Goal: Find specific page/section: Find specific page/section

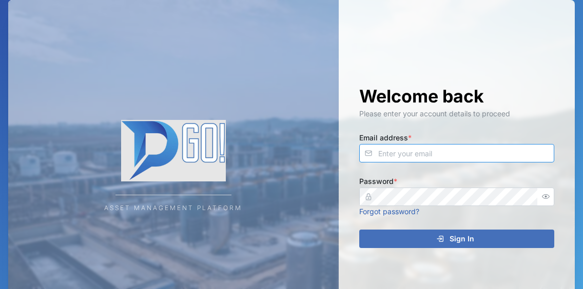
click at [430, 154] on input "Email address *" at bounding box center [456, 153] width 195 height 18
type input "management@msqltd.com"
click at [413, 244] on div "Sign In" at bounding box center [455, 238] width 178 height 17
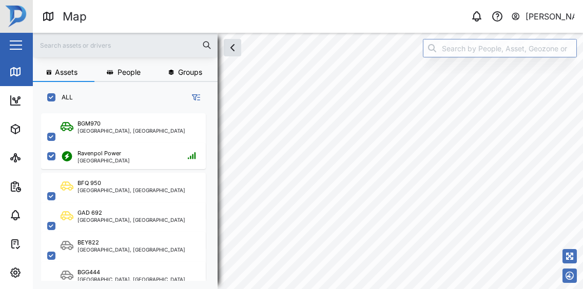
scroll to position [171, 168]
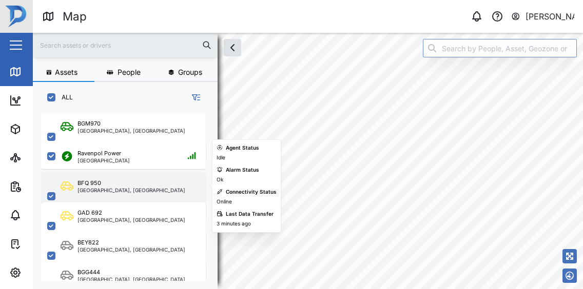
click at [121, 184] on div "BFQ 950" at bounding box center [131, 183] width 108 height 9
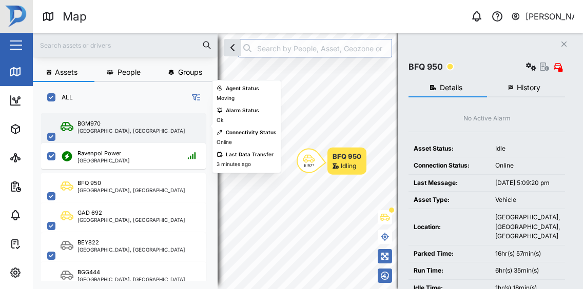
click at [154, 134] on div "BGM970 [GEOGRAPHIC_DATA], [GEOGRAPHIC_DATA]" at bounding box center [123, 136] width 165 height 47
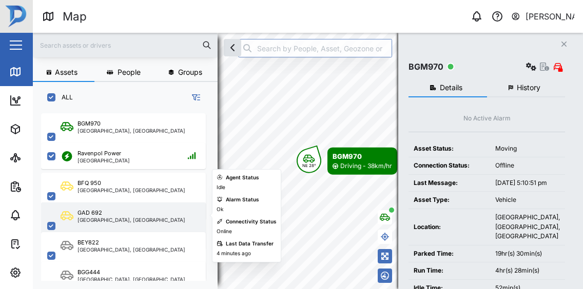
click at [141, 211] on div "GAD 692" at bounding box center [131, 213] width 108 height 9
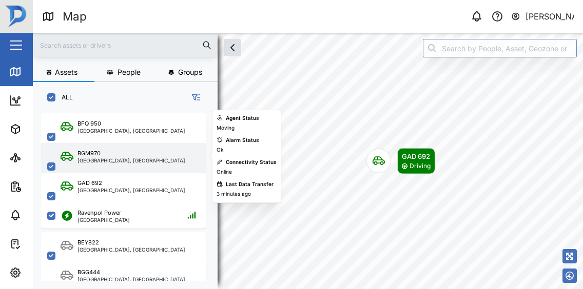
click at [115, 155] on div "BGM970" at bounding box center [131, 153] width 108 height 9
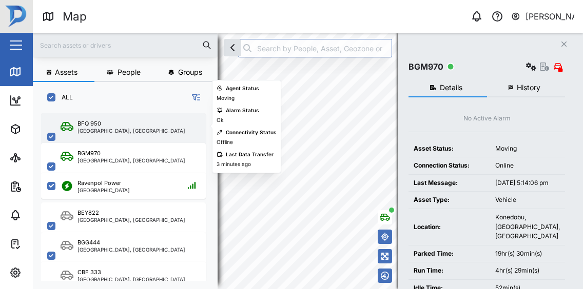
click at [142, 132] on div "[GEOGRAPHIC_DATA], [GEOGRAPHIC_DATA]" at bounding box center [131, 130] width 108 height 5
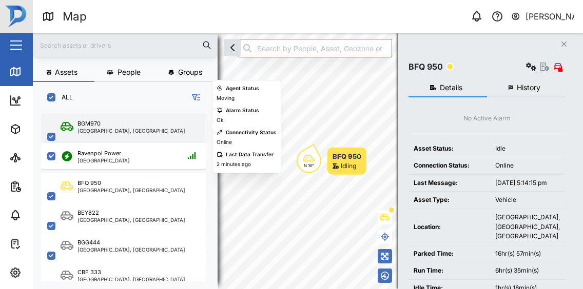
click at [155, 125] on div "BGM970 [GEOGRAPHIC_DATA], [GEOGRAPHIC_DATA]" at bounding box center [130, 136] width 139 height 35
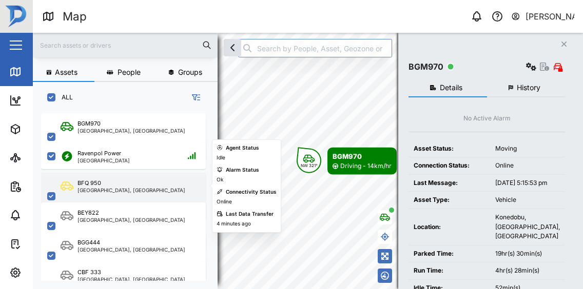
click at [159, 192] on div "BFQ 950 [GEOGRAPHIC_DATA], [GEOGRAPHIC_DATA]" at bounding box center [130, 196] width 139 height 35
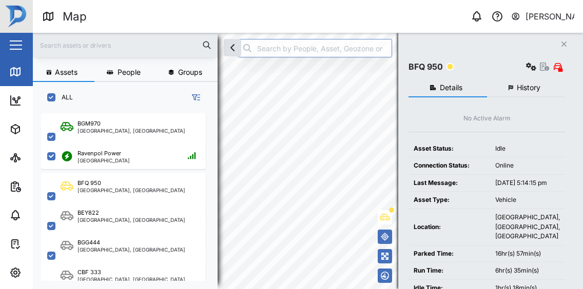
click at [267, 289] on html "Map 0 Catherine Yasing Close Map Dashboard Assets ATS Camera Generator Personne…" at bounding box center [291, 144] width 583 height 289
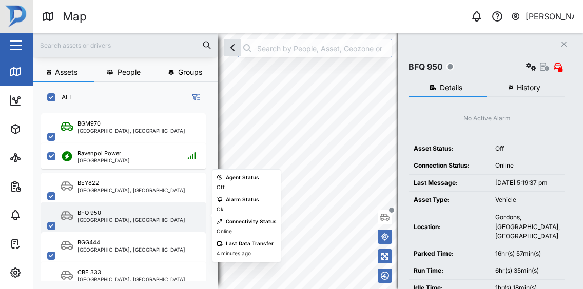
click at [136, 213] on div "BFQ 950" at bounding box center [131, 213] width 108 height 9
click at [176, 223] on div "BFQ 950 [GEOGRAPHIC_DATA], [GEOGRAPHIC_DATA]" at bounding box center [123, 226] width 165 height 47
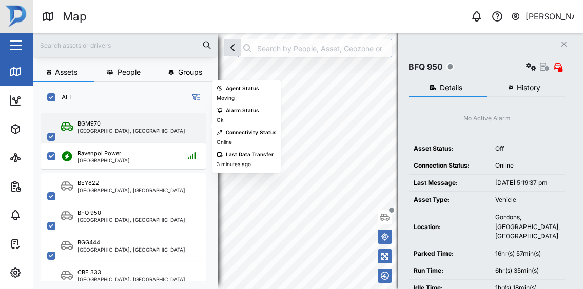
click at [161, 121] on div "BGM970 [GEOGRAPHIC_DATA], [GEOGRAPHIC_DATA]" at bounding box center [130, 136] width 139 height 35
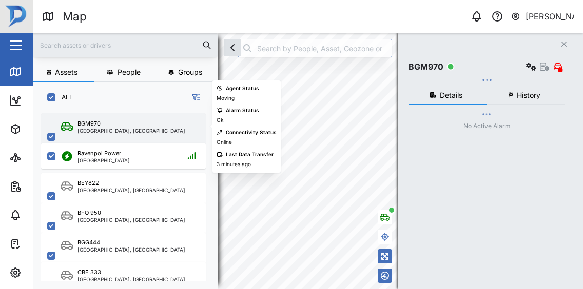
click at [161, 121] on div "BGM970 [GEOGRAPHIC_DATA], [GEOGRAPHIC_DATA]" at bounding box center [130, 136] width 139 height 35
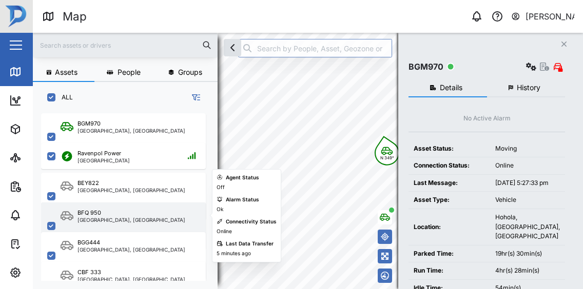
click at [131, 216] on div "BFQ 950" at bounding box center [131, 213] width 108 height 9
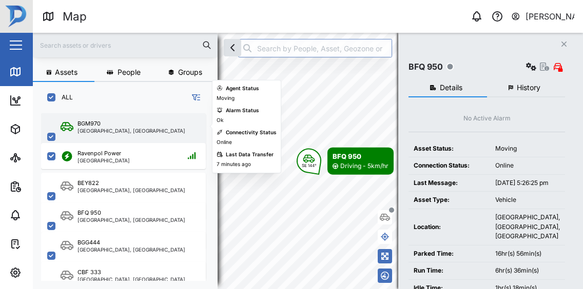
click at [135, 131] on div "[GEOGRAPHIC_DATA], [GEOGRAPHIC_DATA]" at bounding box center [131, 130] width 108 height 5
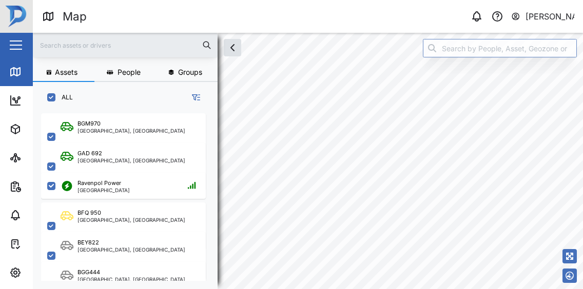
scroll to position [171, 168]
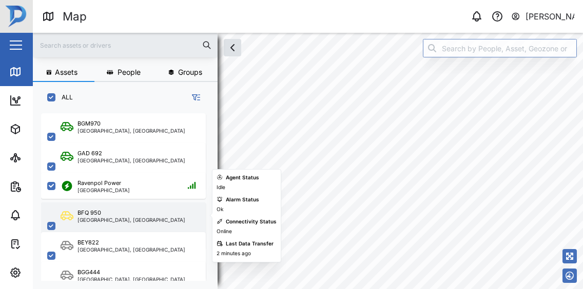
click at [114, 222] on div "[GEOGRAPHIC_DATA], [GEOGRAPHIC_DATA]" at bounding box center [131, 219] width 108 height 5
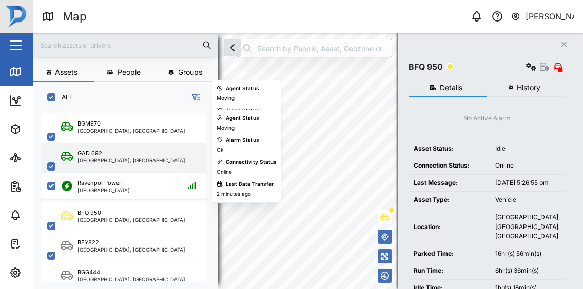
click at [140, 151] on div "GAD 692" at bounding box center [131, 153] width 108 height 9
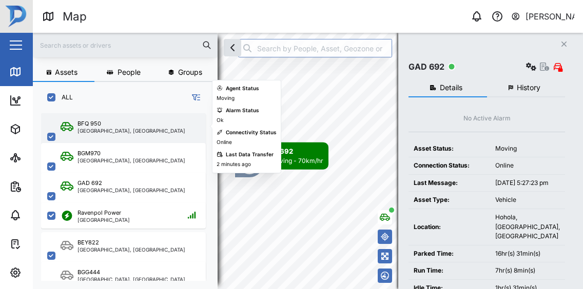
click at [142, 123] on div "BFQ 950" at bounding box center [131, 123] width 108 height 9
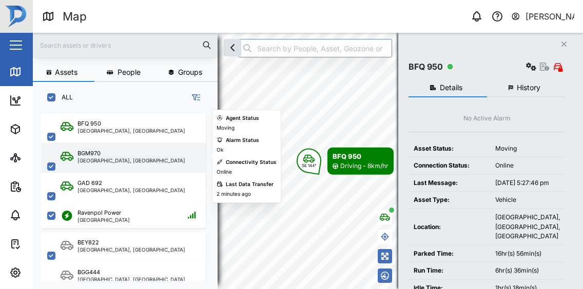
click at [104, 154] on div "BGM970" at bounding box center [131, 153] width 108 height 9
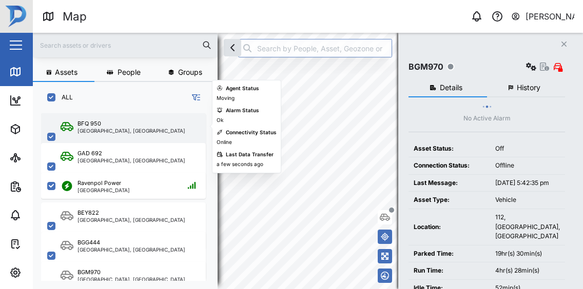
click at [146, 129] on div "[GEOGRAPHIC_DATA], [GEOGRAPHIC_DATA]" at bounding box center [131, 130] width 108 height 5
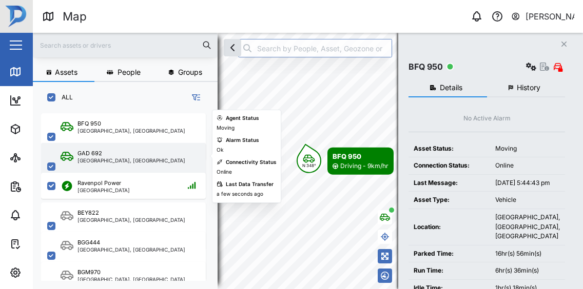
click at [126, 155] on div "GAD 692" at bounding box center [131, 153] width 108 height 9
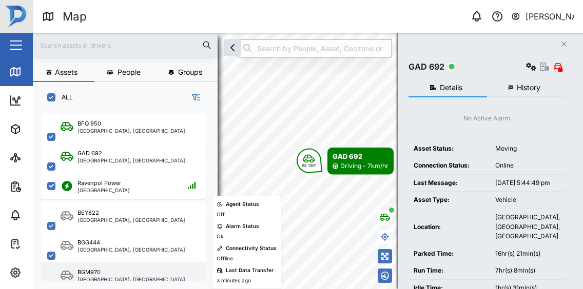
click at [117, 269] on div "BGM970" at bounding box center [131, 272] width 108 height 9
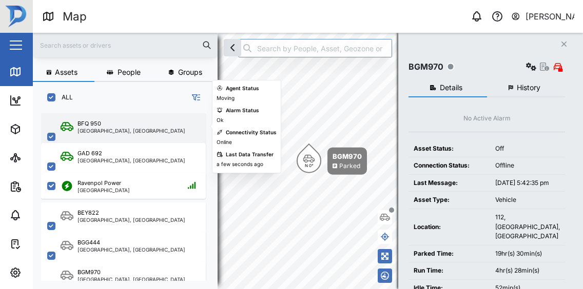
click at [142, 132] on div "[GEOGRAPHIC_DATA], [GEOGRAPHIC_DATA]" at bounding box center [131, 130] width 108 height 5
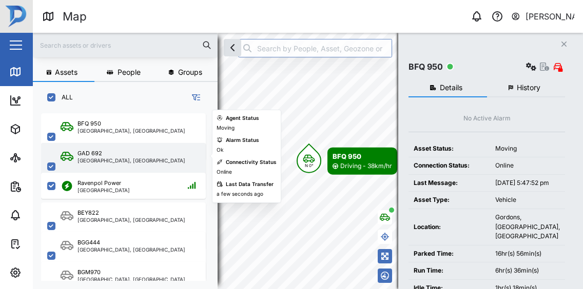
click at [113, 165] on div "GAD [STREET_ADDRESS]" at bounding box center [123, 166] width 165 height 47
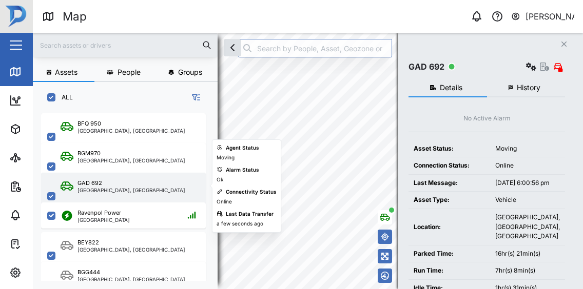
click at [143, 188] on div "[GEOGRAPHIC_DATA], [GEOGRAPHIC_DATA]" at bounding box center [131, 190] width 108 height 5
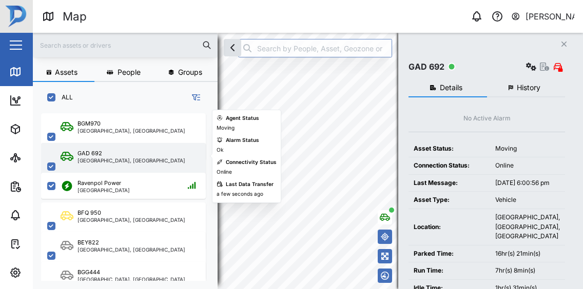
click at [123, 162] on div "[GEOGRAPHIC_DATA], [GEOGRAPHIC_DATA]" at bounding box center [131, 160] width 108 height 5
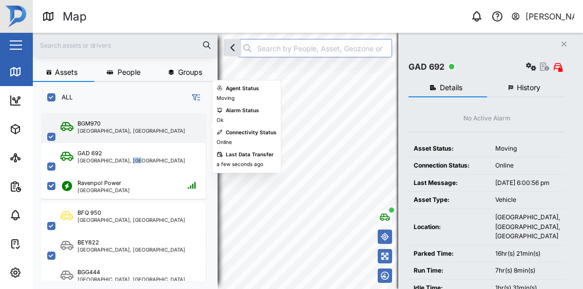
click at [86, 131] on div "[GEOGRAPHIC_DATA], [GEOGRAPHIC_DATA]" at bounding box center [131, 130] width 108 height 5
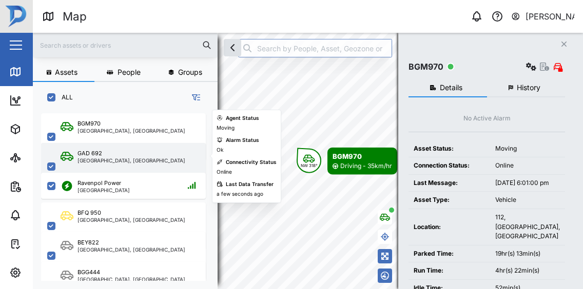
click at [99, 154] on div "GAD 692" at bounding box center [89, 153] width 25 height 9
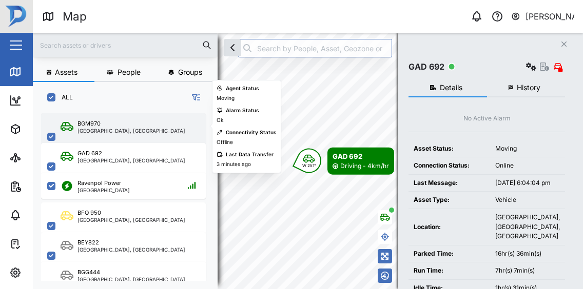
click at [132, 130] on div "[GEOGRAPHIC_DATA], [GEOGRAPHIC_DATA]" at bounding box center [131, 130] width 108 height 5
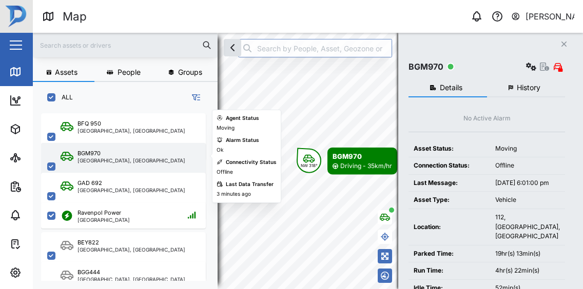
click at [132, 163] on div "BGM970 [GEOGRAPHIC_DATA], [GEOGRAPHIC_DATA]" at bounding box center [123, 166] width 165 height 47
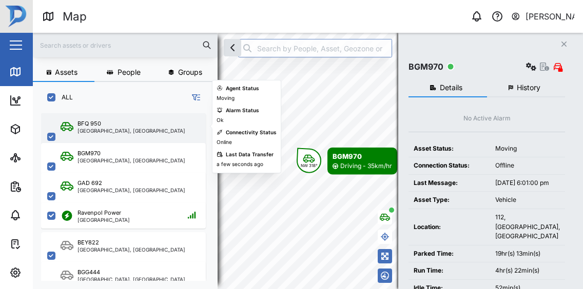
click at [131, 134] on div "BFQ 950 [GEOGRAPHIC_DATA], [GEOGRAPHIC_DATA]" at bounding box center [123, 136] width 165 height 47
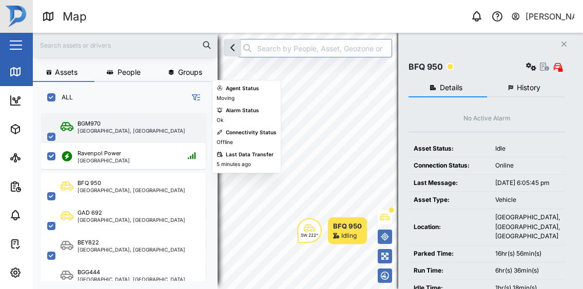
click at [132, 131] on div "[GEOGRAPHIC_DATA], [GEOGRAPHIC_DATA]" at bounding box center [131, 130] width 108 height 5
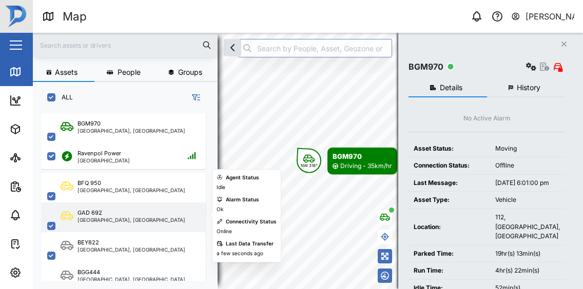
click at [126, 218] on div "[GEOGRAPHIC_DATA], [GEOGRAPHIC_DATA]" at bounding box center [131, 219] width 108 height 5
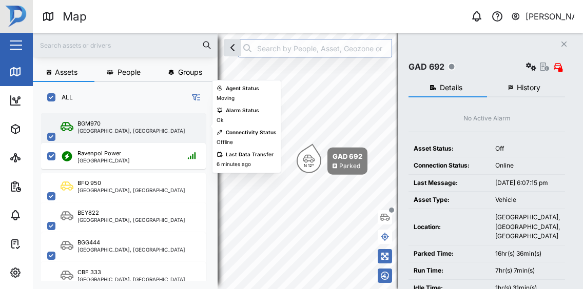
click at [139, 124] on div "BGM970" at bounding box center [131, 123] width 108 height 9
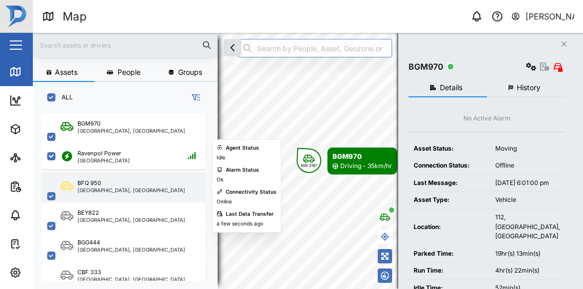
click at [139, 180] on div "BFQ 950" at bounding box center [131, 183] width 108 height 9
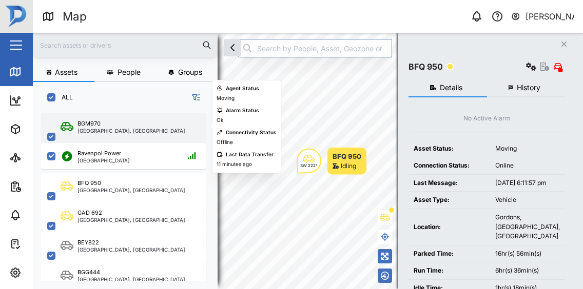
click at [122, 125] on div "BGM970" at bounding box center [131, 123] width 108 height 9
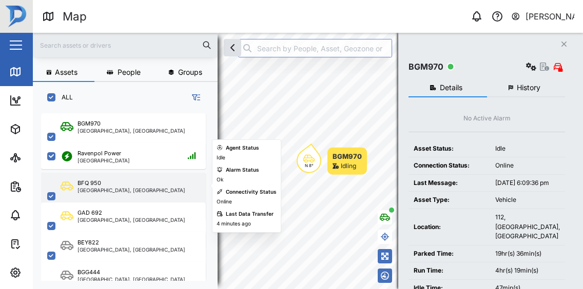
click at [132, 194] on div "BFQ 950 [GEOGRAPHIC_DATA], [GEOGRAPHIC_DATA]" at bounding box center [123, 196] width 165 height 47
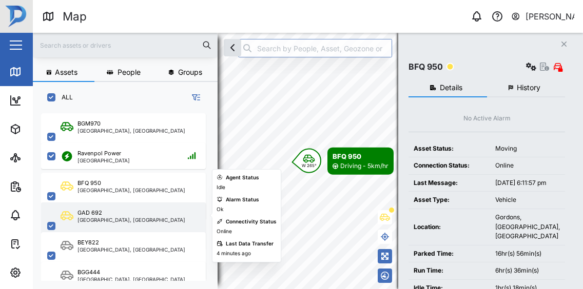
click at [141, 212] on div "GAD 692" at bounding box center [131, 213] width 108 height 9
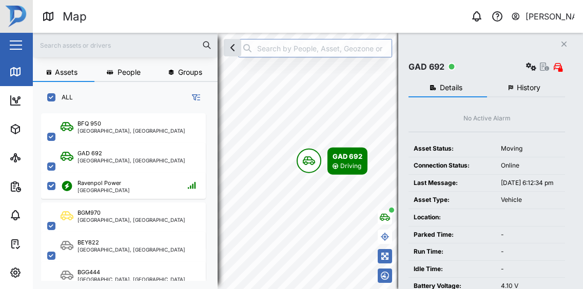
scroll to position [171, 168]
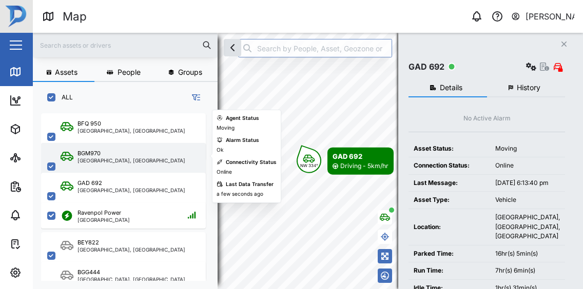
click at [125, 156] on div "BGM970" at bounding box center [131, 153] width 108 height 9
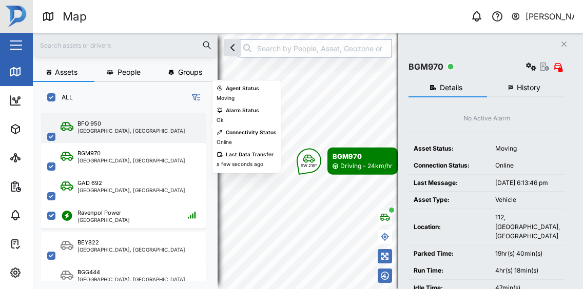
click at [112, 132] on div "[GEOGRAPHIC_DATA], [GEOGRAPHIC_DATA]" at bounding box center [131, 130] width 108 height 5
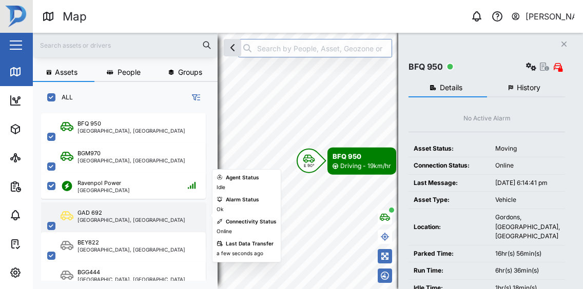
click at [123, 217] on div "[GEOGRAPHIC_DATA], [GEOGRAPHIC_DATA]" at bounding box center [131, 219] width 108 height 5
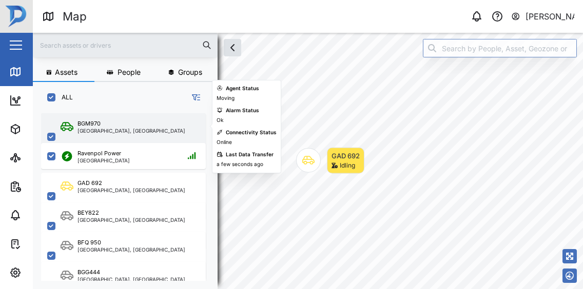
click at [147, 132] on div "[GEOGRAPHIC_DATA], [GEOGRAPHIC_DATA]" at bounding box center [131, 130] width 108 height 5
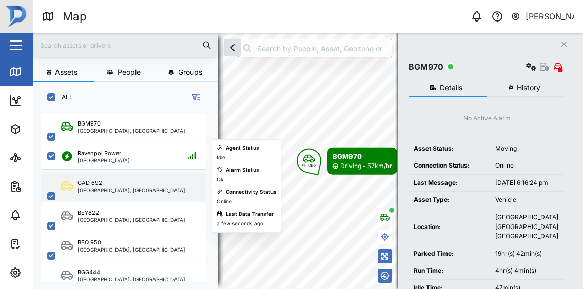
click at [114, 192] on div "[GEOGRAPHIC_DATA], [GEOGRAPHIC_DATA]" at bounding box center [131, 190] width 108 height 5
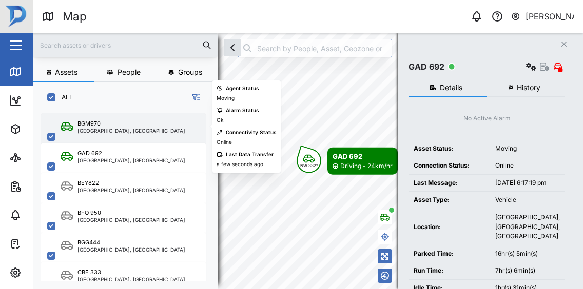
click at [136, 134] on div "BGM970 [GEOGRAPHIC_DATA], [GEOGRAPHIC_DATA]" at bounding box center [123, 136] width 165 height 47
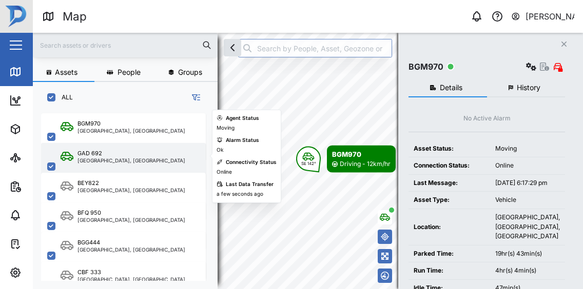
click at [99, 156] on div "GAD 692" at bounding box center [89, 153] width 25 height 9
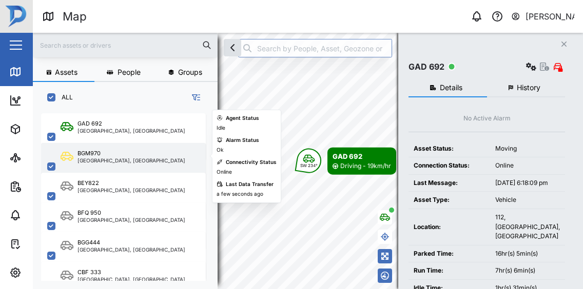
click at [128, 162] on div "[GEOGRAPHIC_DATA], [GEOGRAPHIC_DATA]" at bounding box center [131, 160] width 108 height 5
